Goal: Find specific page/section: Find specific page/section

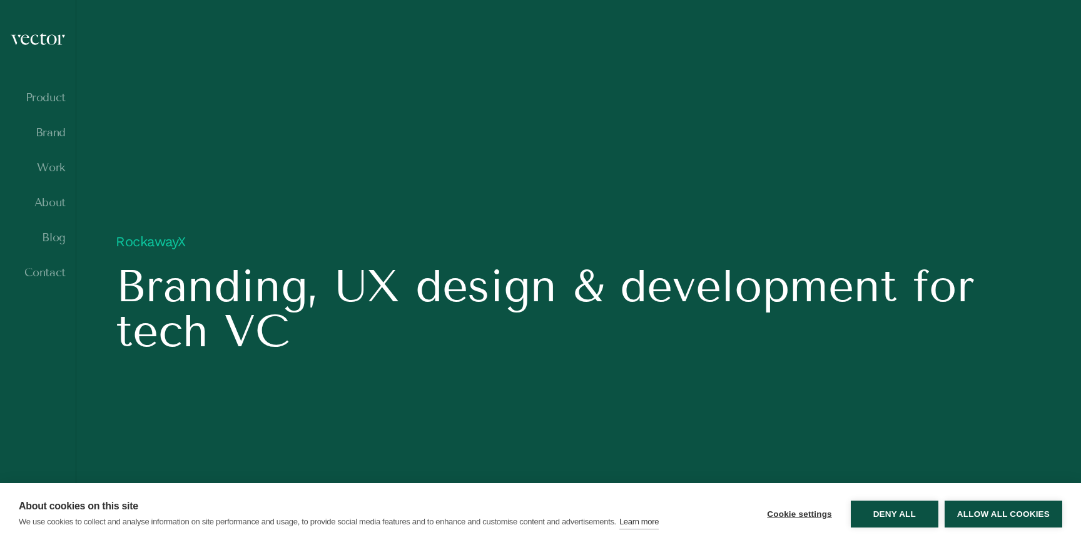
scroll to position [1049, 0]
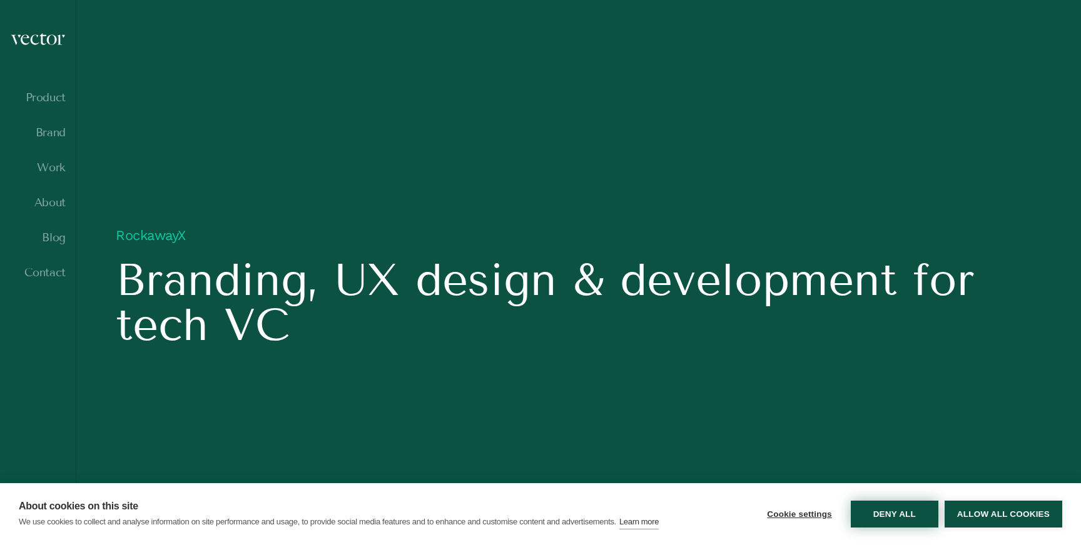
click at [908, 517] on button "Deny all" at bounding box center [895, 514] width 88 height 27
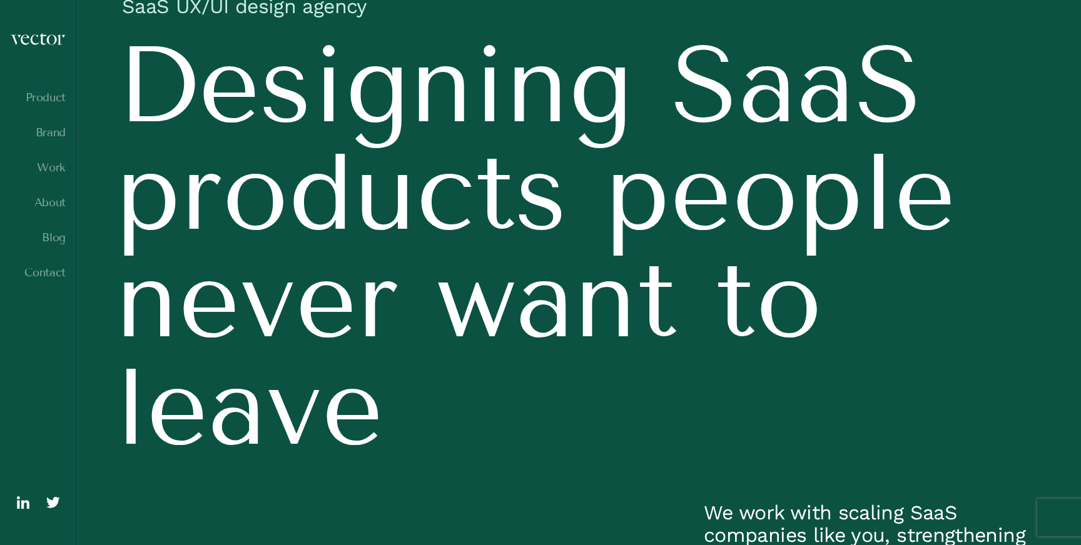
scroll to position [0, 0]
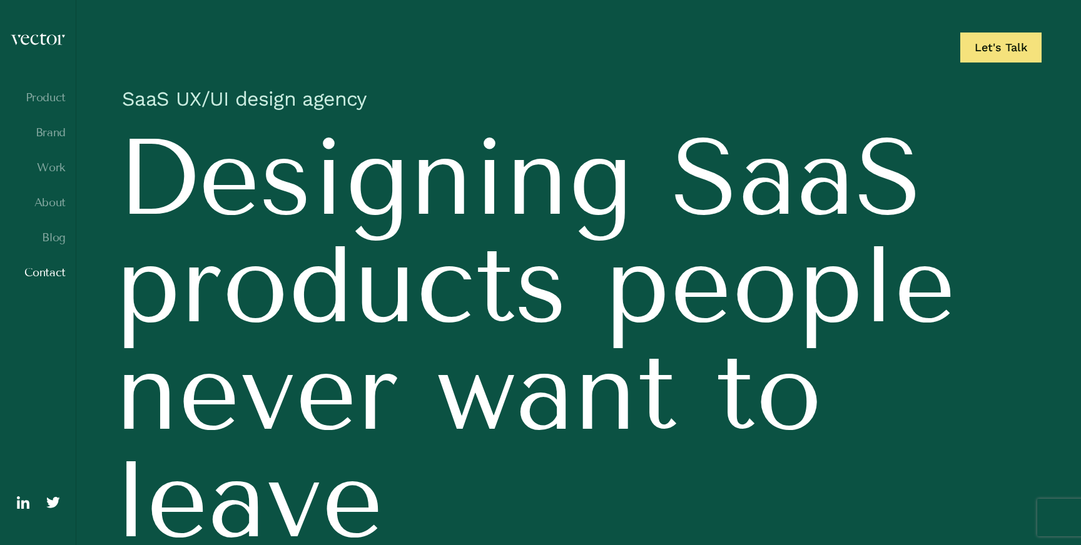
click at [48, 277] on link "Contact" at bounding box center [38, 272] width 56 height 13
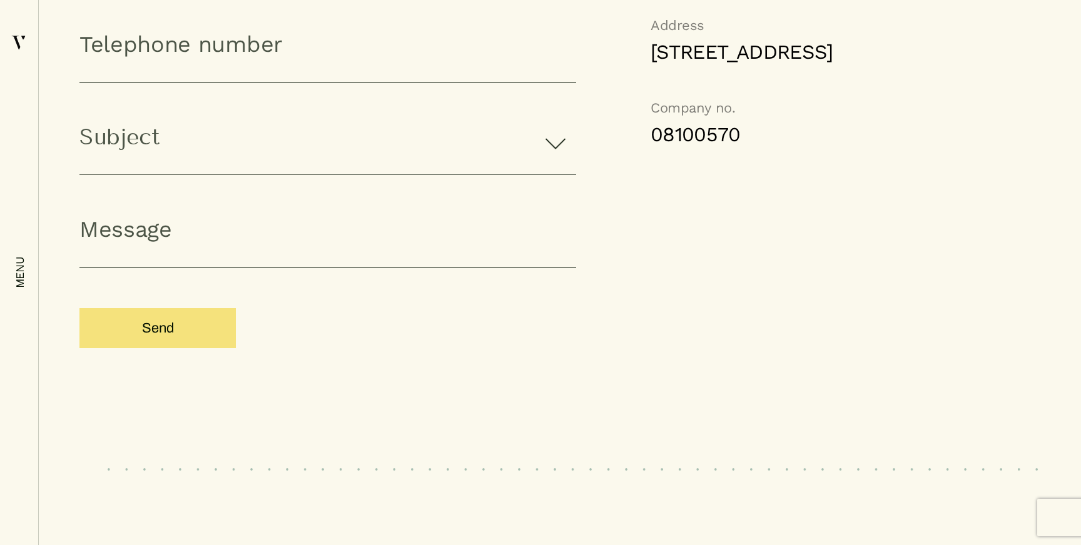
scroll to position [1518, 0]
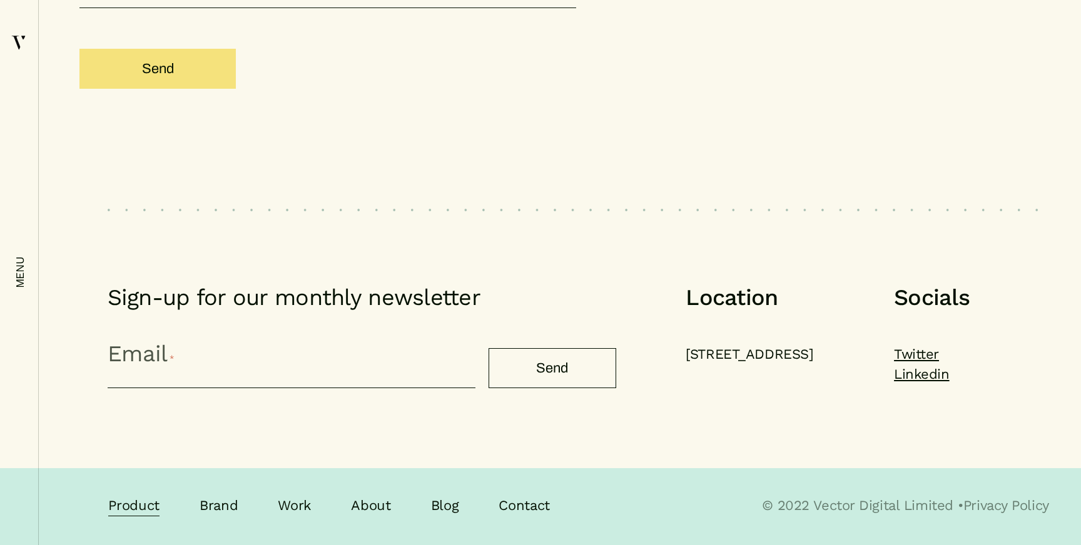
click at [145, 500] on link "Product" at bounding box center [133, 506] width 51 height 21
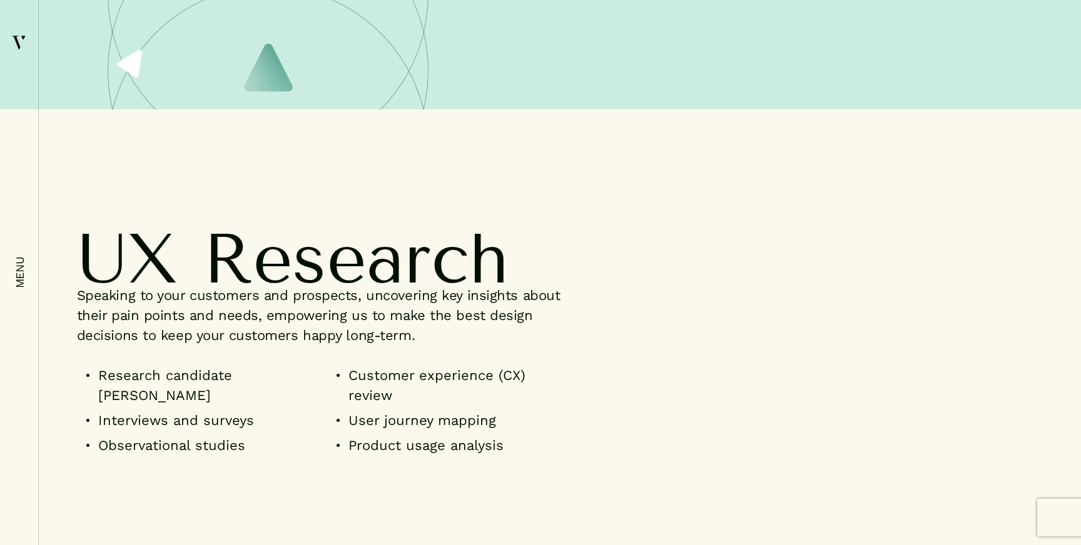
scroll to position [981, 0]
